Goal: Use online tool/utility: Utilize a website feature to perform a specific function

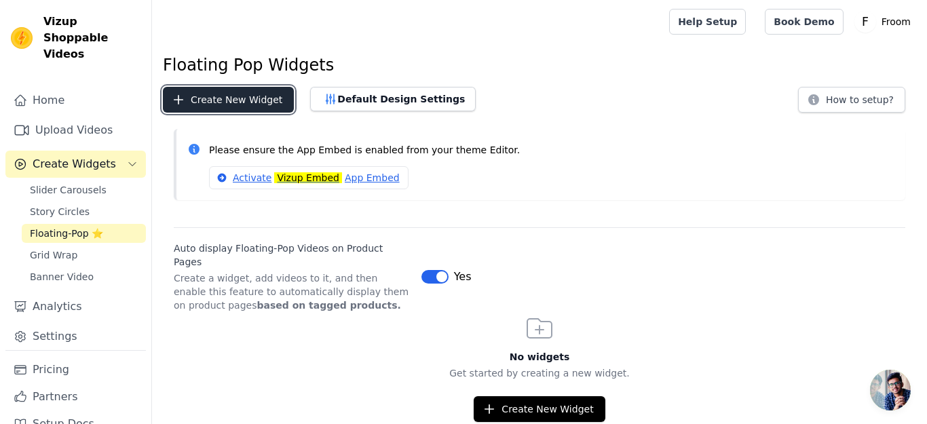
click at [245, 89] on button "Create New Widget" at bounding box center [228, 100] width 131 height 26
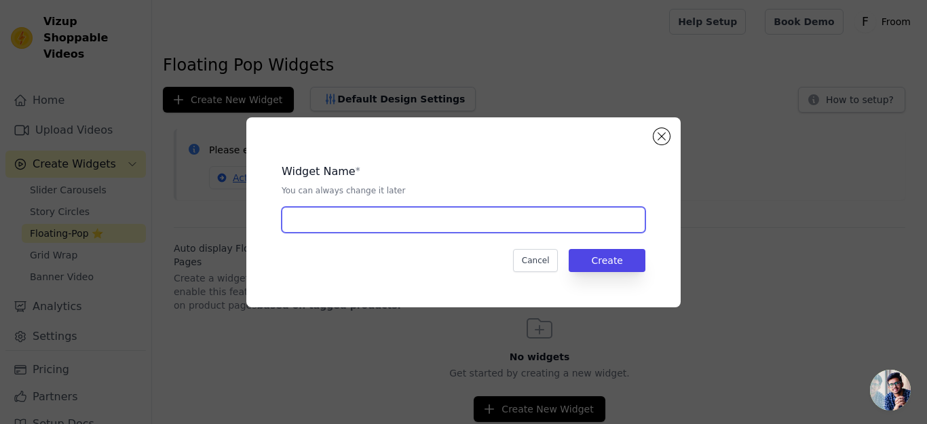
click at [399, 231] on input "text" at bounding box center [464, 220] width 364 height 26
type input "p"
type input "floating pop"
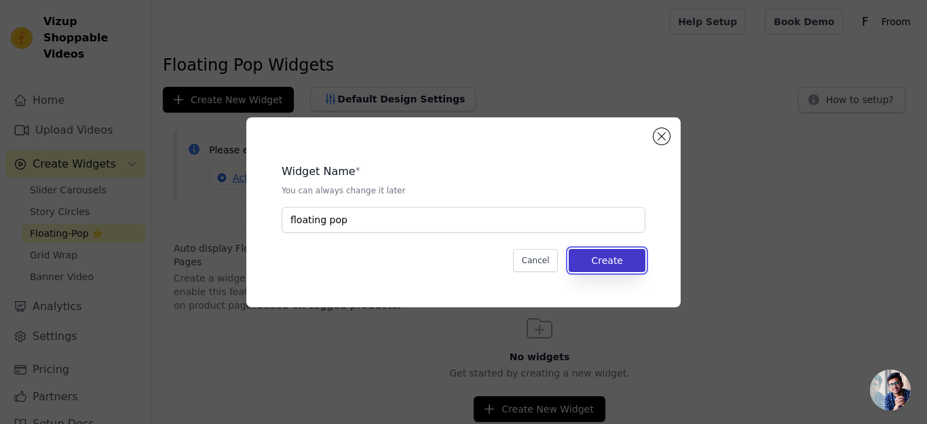
click at [621, 269] on button "Create" at bounding box center [607, 260] width 77 height 23
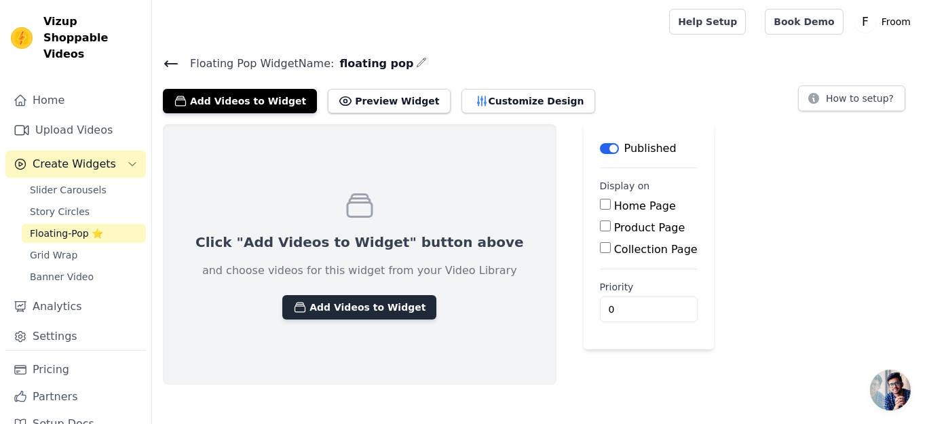
click at [326, 306] on button "Add Videos to Widget" at bounding box center [359, 307] width 154 height 24
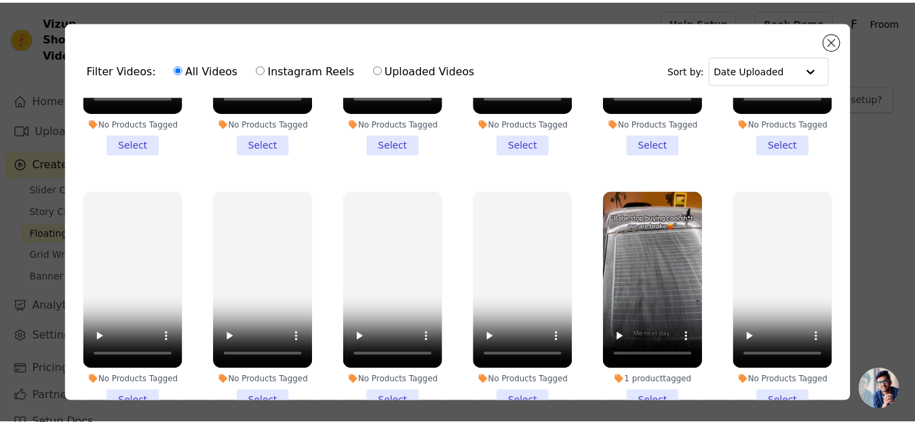
scroll to position [1480, 0]
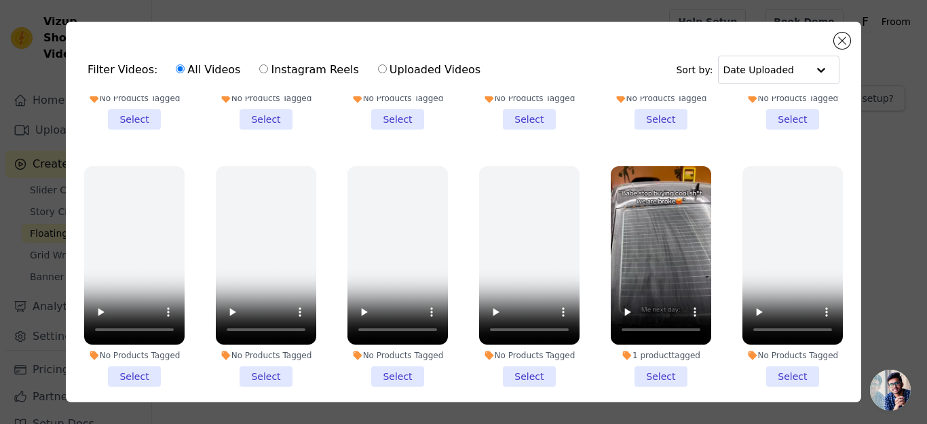
click at [656, 335] on li "1 product tagged Select" at bounding box center [661, 276] width 100 height 220
click at [0, 0] on input "1 product tagged Select" at bounding box center [0, 0] width 0 height 0
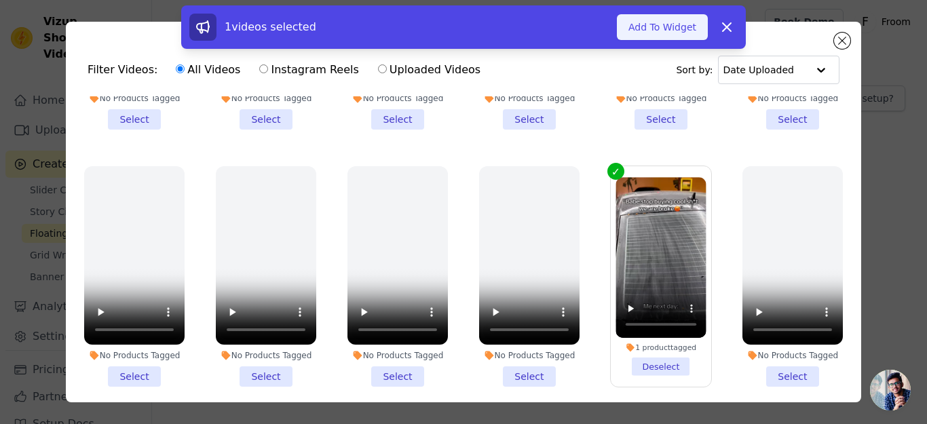
click at [649, 29] on button "Add To Widget" at bounding box center [662, 27] width 91 height 26
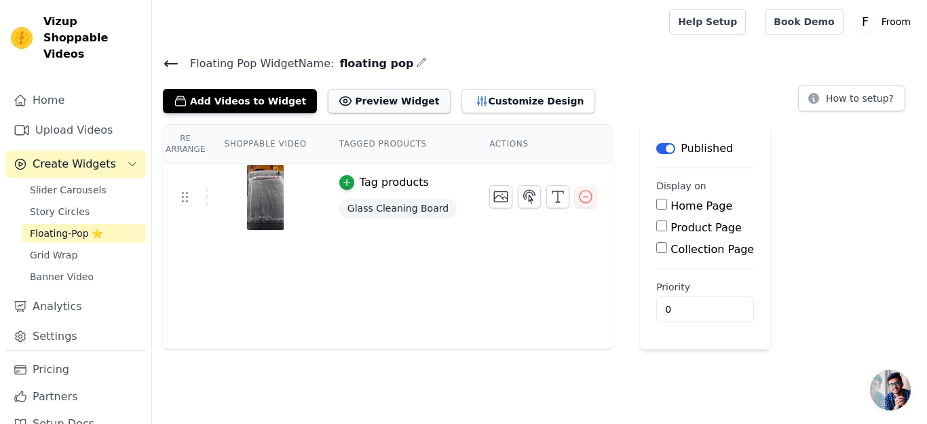
click at [374, 105] on button "Preview Widget" at bounding box center [389, 101] width 122 height 24
click at [667, 305] on input "0" at bounding box center [705, 309] width 98 height 26
drag, startPoint x: 634, startPoint y: 215, endPoint x: 639, endPoint y: 200, distance: 15.7
click at [640, 200] on main "Label Published Display on Home Page Product Page Collection Page Priority 0" at bounding box center [705, 236] width 130 height 225
click at [656, 200] on input "Home Page" at bounding box center [661, 204] width 11 height 11
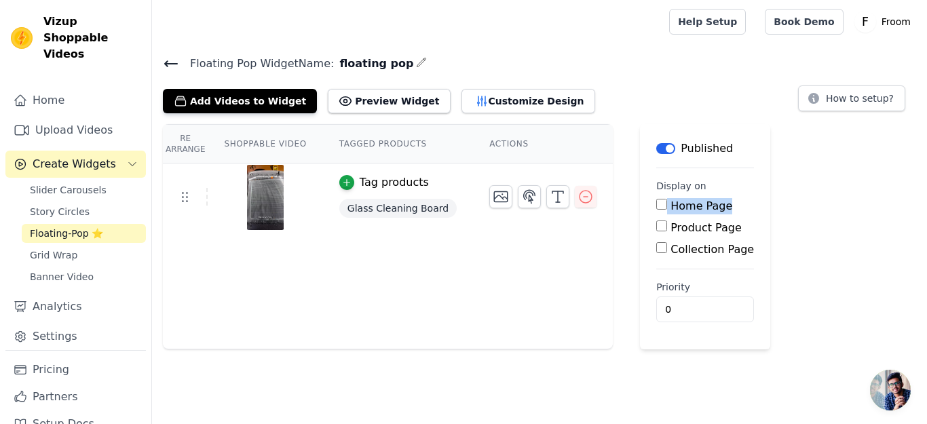
checkbox input "true"
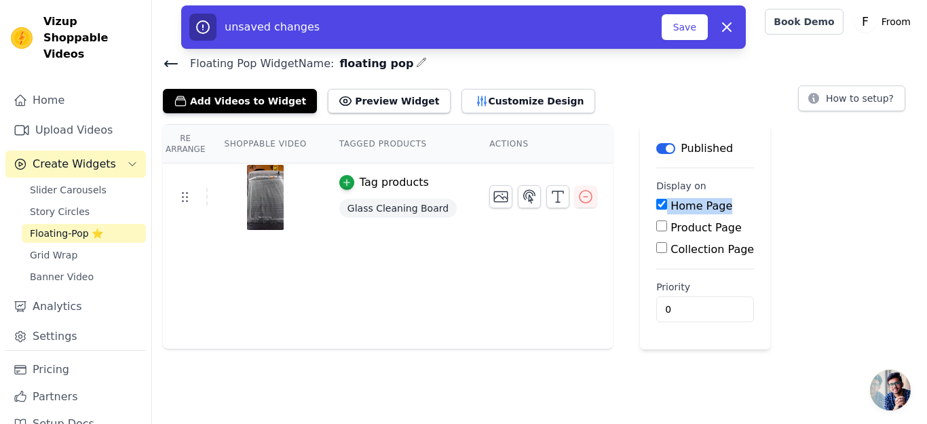
click at [656, 226] on input "Product Page" at bounding box center [661, 225] width 11 height 11
checkbox input "true"
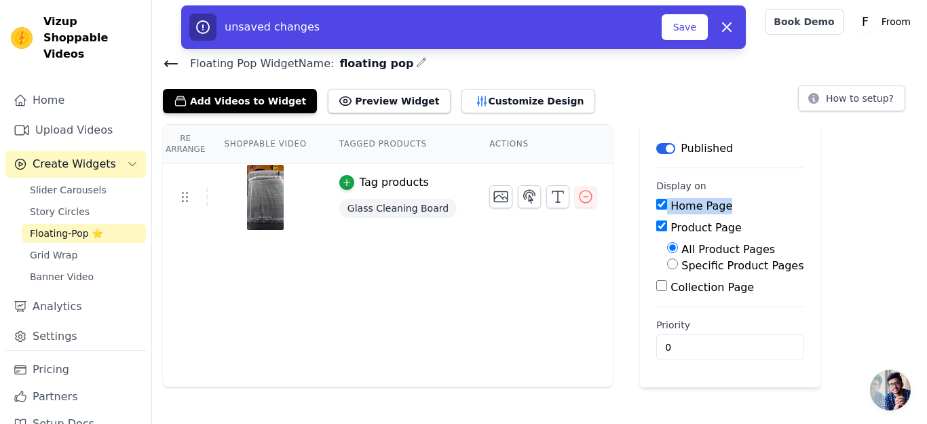
click at [667, 265] on input "Specific Product Pages" at bounding box center [672, 263] width 11 height 11
radio input "true"
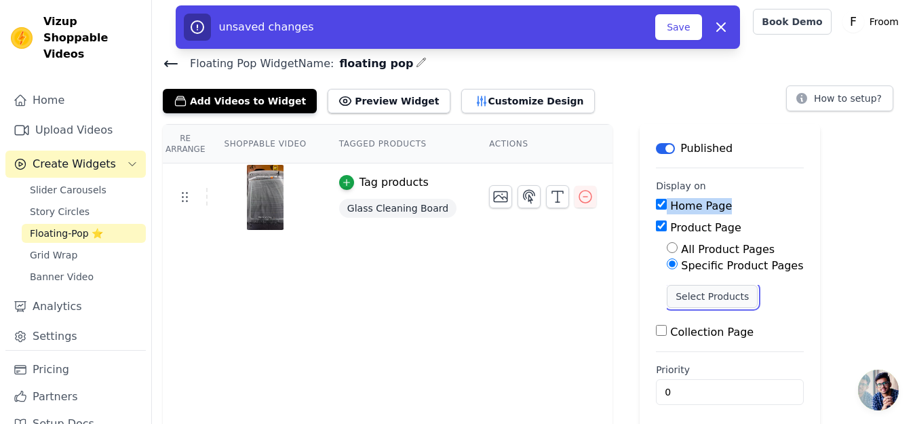
click at [674, 292] on button "Select Products" at bounding box center [712, 296] width 91 height 23
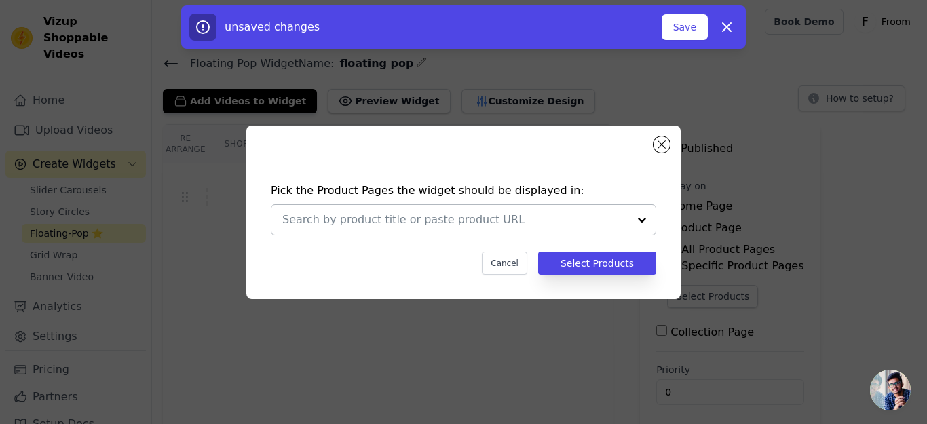
click at [580, 209] on div at bounding box center [455, 220] width 346 height 30
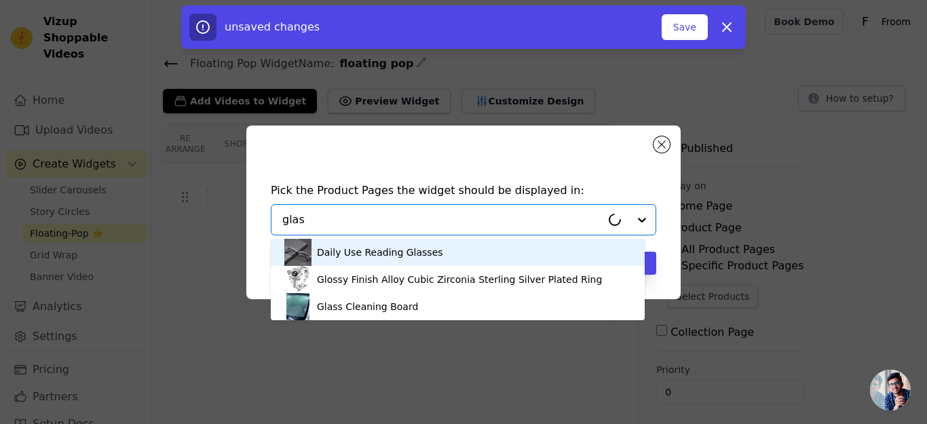
type input "glass"
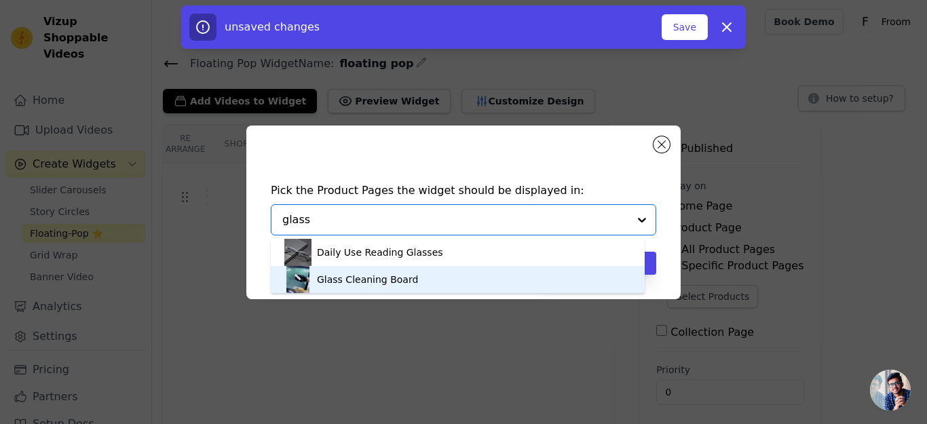
click at [503, 282] on div "Glass Cleaning Board" at bounding box center [457, 279] width 347 height 27
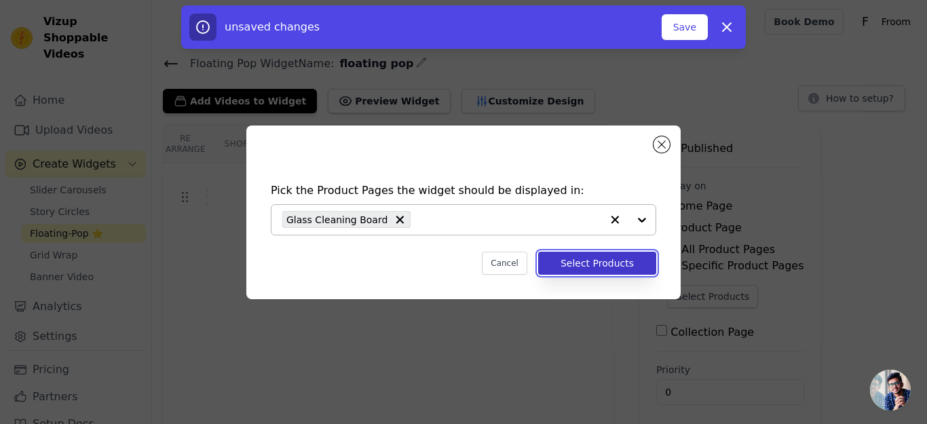
click at [580, 263] on button "Select Products" at bounding box center [597, 263] width 118 height 23
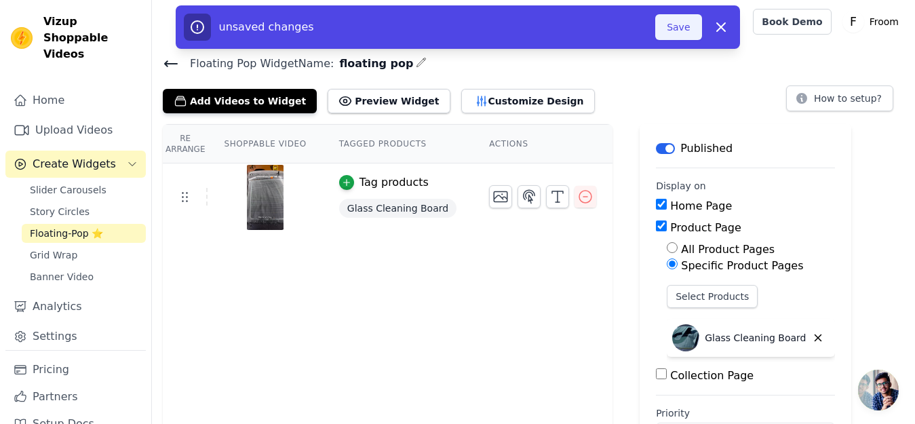
click at [667, 25] on button "Save" at bounding box center [678, 27] width 46 height 26
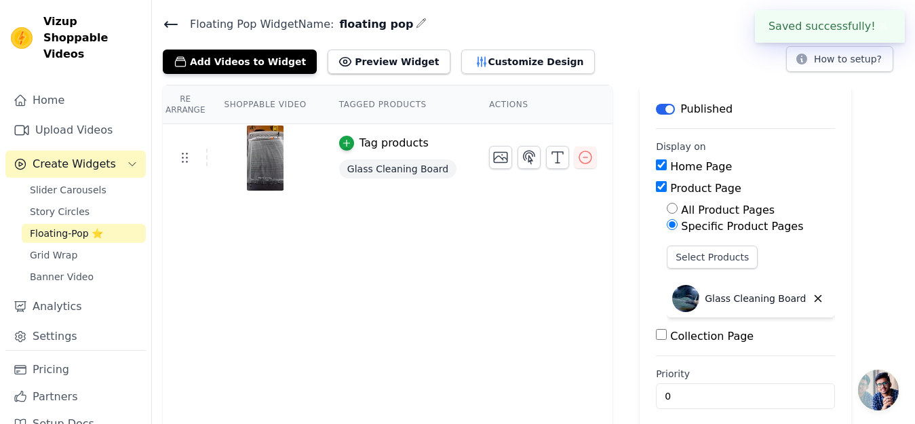
scroll to position [45, 0]
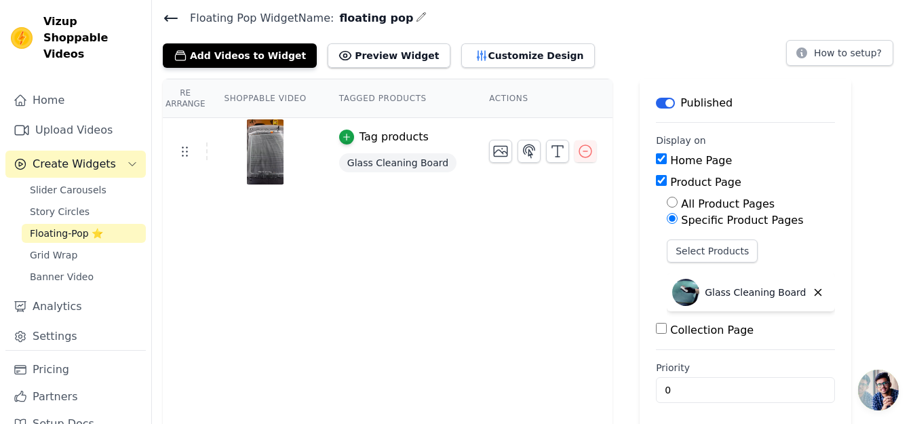
click at [656, 330] on input "Collection Page" at bounding box center [661, 328] width 11 height 11
checkbox input "true"
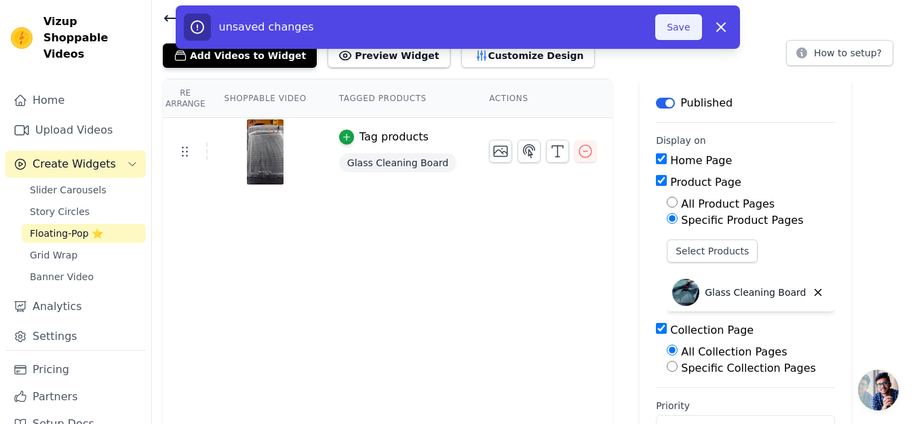
click at [668, 23] on button "Save" at bounding box center [678, 27] width 46 height 26
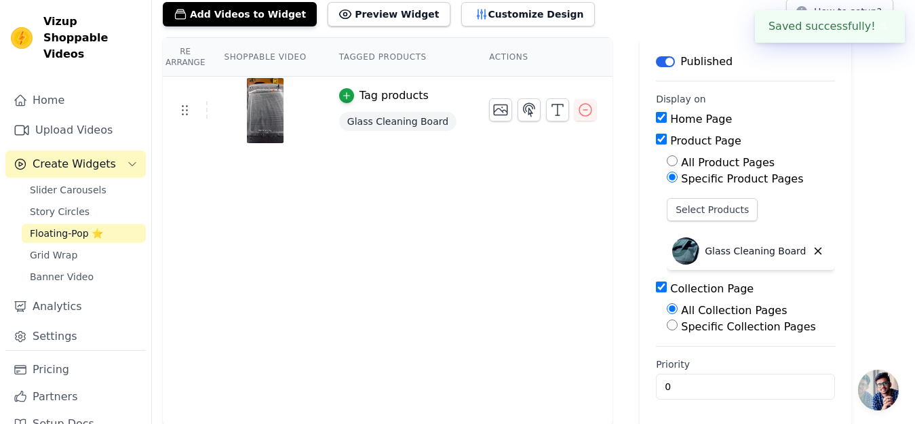
scroll to position [82, 0]
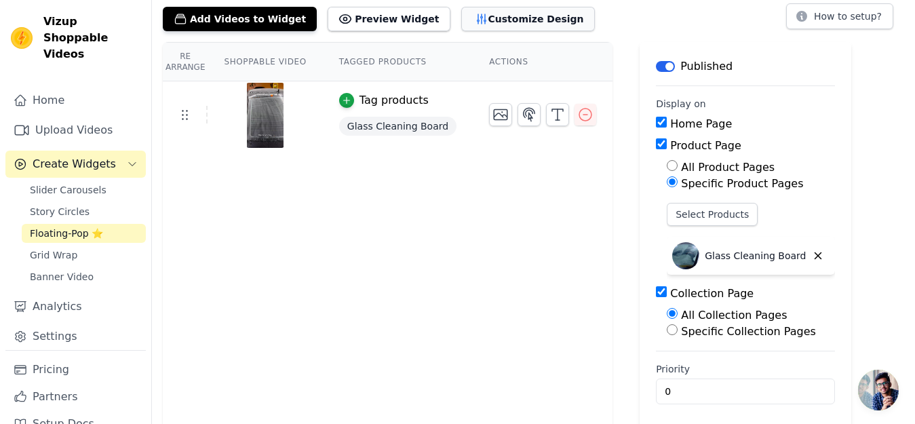
click at [524, 18] on button "Customize Design" at bounding box center [528, 19] width 134 height 24
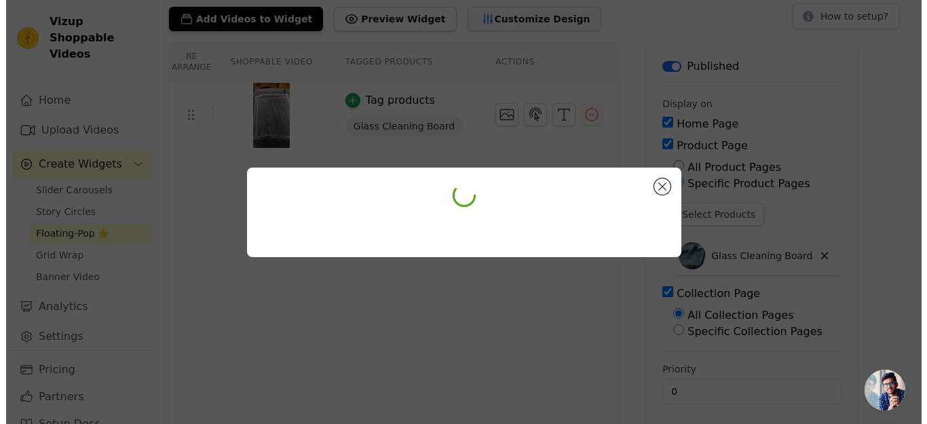
scroll to position [0, 0]
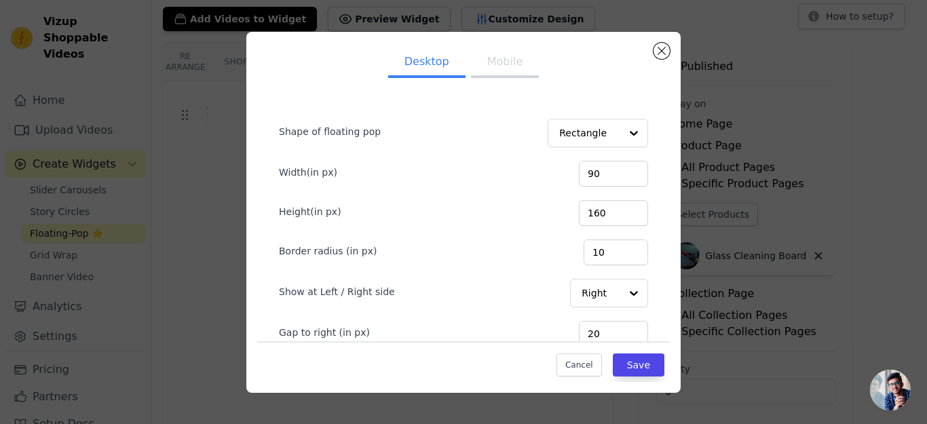
click at [500, 72] on button "Mobile" at bounding box center [505, 63] width 68 height 30
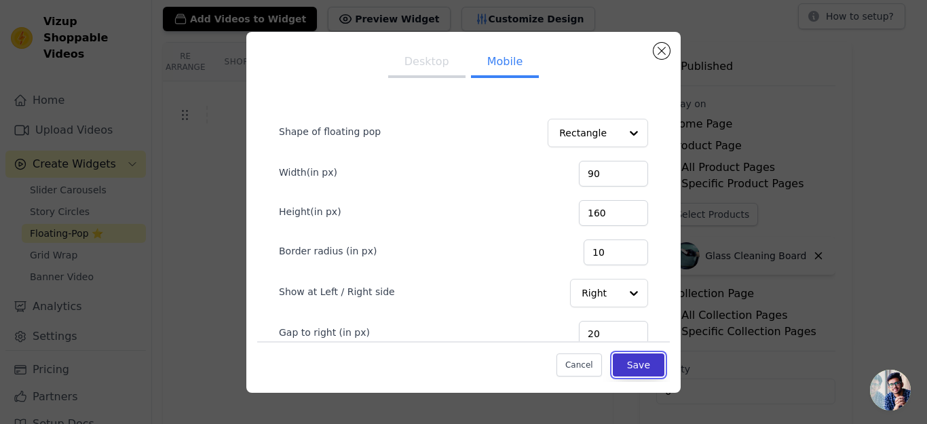
click at [620, 367] on button "Save" at bounding box center [639, 364] width 52 height 23
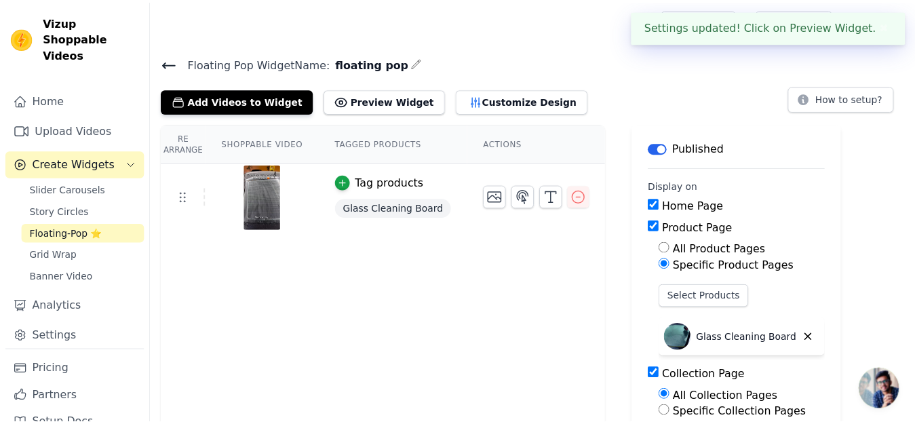
scroll to position [82, 0]
